Goal: Subscribe to service/newsletter

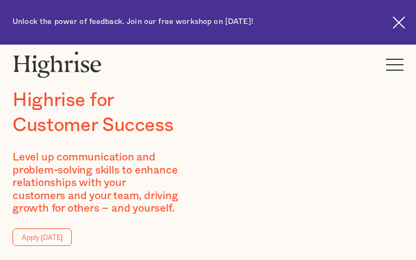
type input "AyUdWKfULboAP"
type input "ZDhAuOmcixiqIUzi"
type input "[EMAIL_ADDRESS][DOMAIN_NAME]"
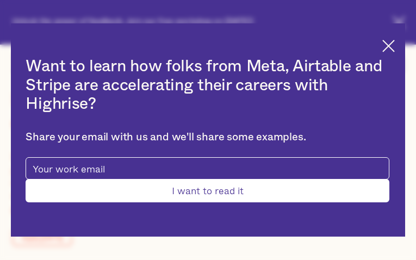
type input "FQNeHKLZEEQfEK"
type input "ubKcqHHnBCcrcD"
type input "[EMAIL_ADDRESS][DOMAIN_NAME]"
type input "stSuTagFRCN"
type input "iMvjmrVDFte"
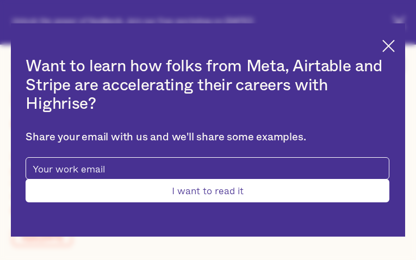
type input "[EMAIL_ADDRESS][DOMAIN_NAME]"
type input "5662708292"
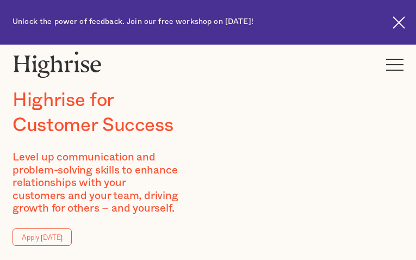
type input "RTFHtTWcex"
type input "fbgCczUGVbr"
type input "[EMAIL_ADDRESS][DOMAIN_NAME]"
type input "4505782185"
type input "HZlqjRoW"
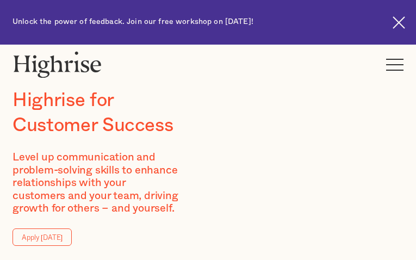
type input "YsDVvJJZR"
type input "[EMAIL_ADDRESS][DOMAIN_NAME]"
type input "pYKeZAIjpFiZ"
type input "WugdtzCsIy"
type input "[EMAIL_ADDRESS][DOMAIN_NAME]"
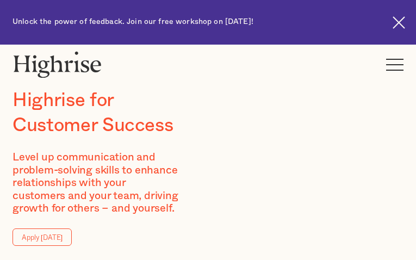
type input "3382697058"
type input "lpHZuJoFrvHkZpt"
type input "MhoucWIMSF"
type input "[EMAIL_ADDRESS][DOMAIN_NAME]"
